Goal: Obtain resource: Download file/media

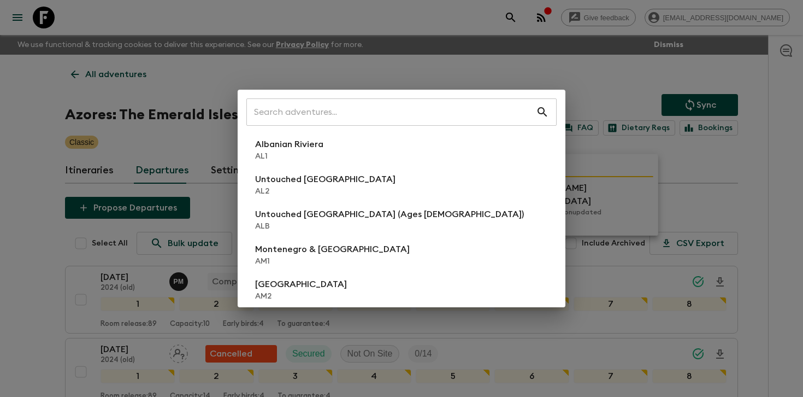
scroll to position [662, 0]
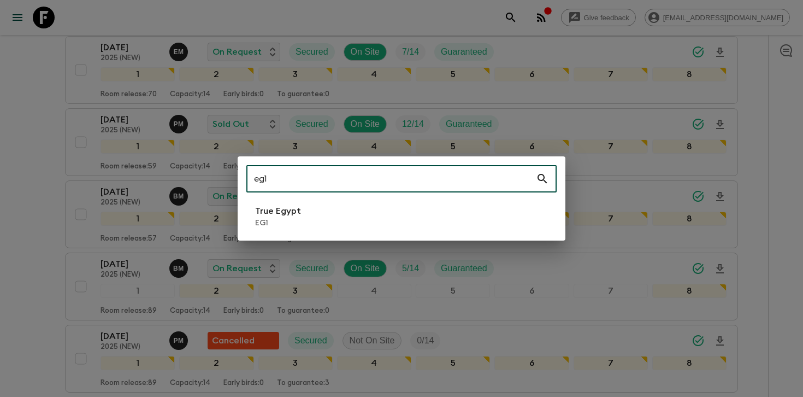
type input "eg1"
click at [319, 226] on li "True Egypt EG1" at bounding box center [401, 216] width 310 height 31
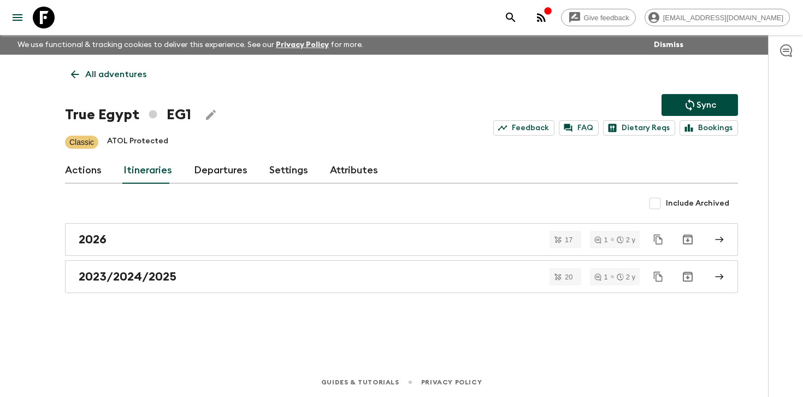
click at [211, 164] on link "Departures" at bounding box center [221, 170] width 54 height 26
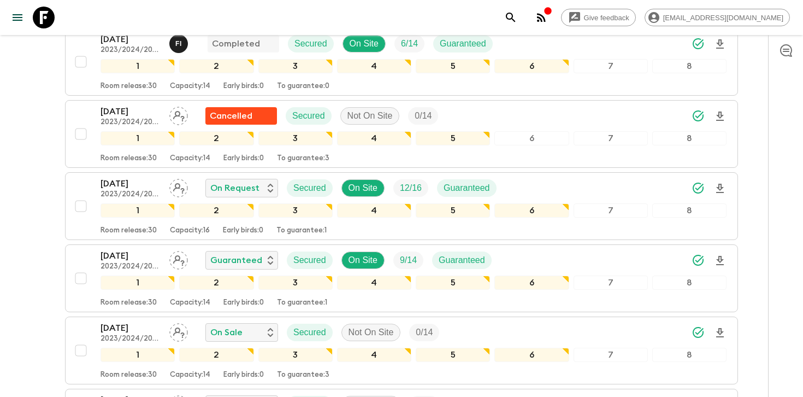
scroll to position [668, 0]
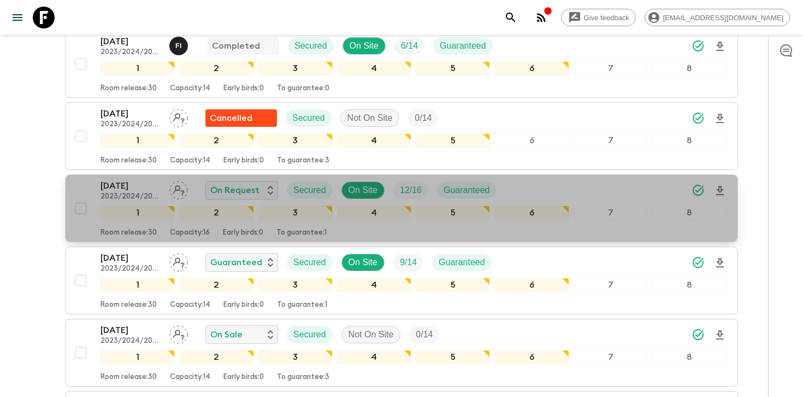
click at [720, 187] on icon "Download Onboarding" at bounding box center [720, 190] width 13 height 13
